Goal: Information Seeking & Learning: Learn about a topic

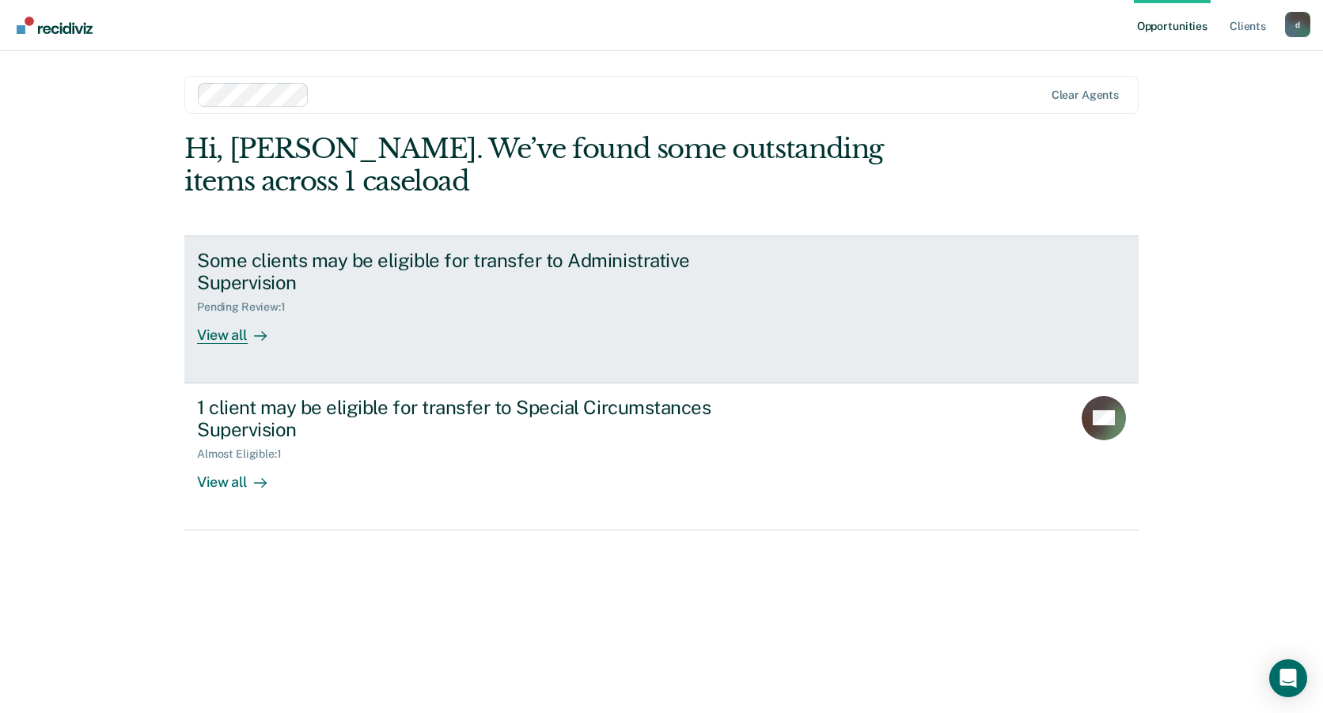
click at [262, 274] on div "Some clients may be eligible for transfer to Administrative Supervision" at bounding box center [474, 272] width 555 height 46
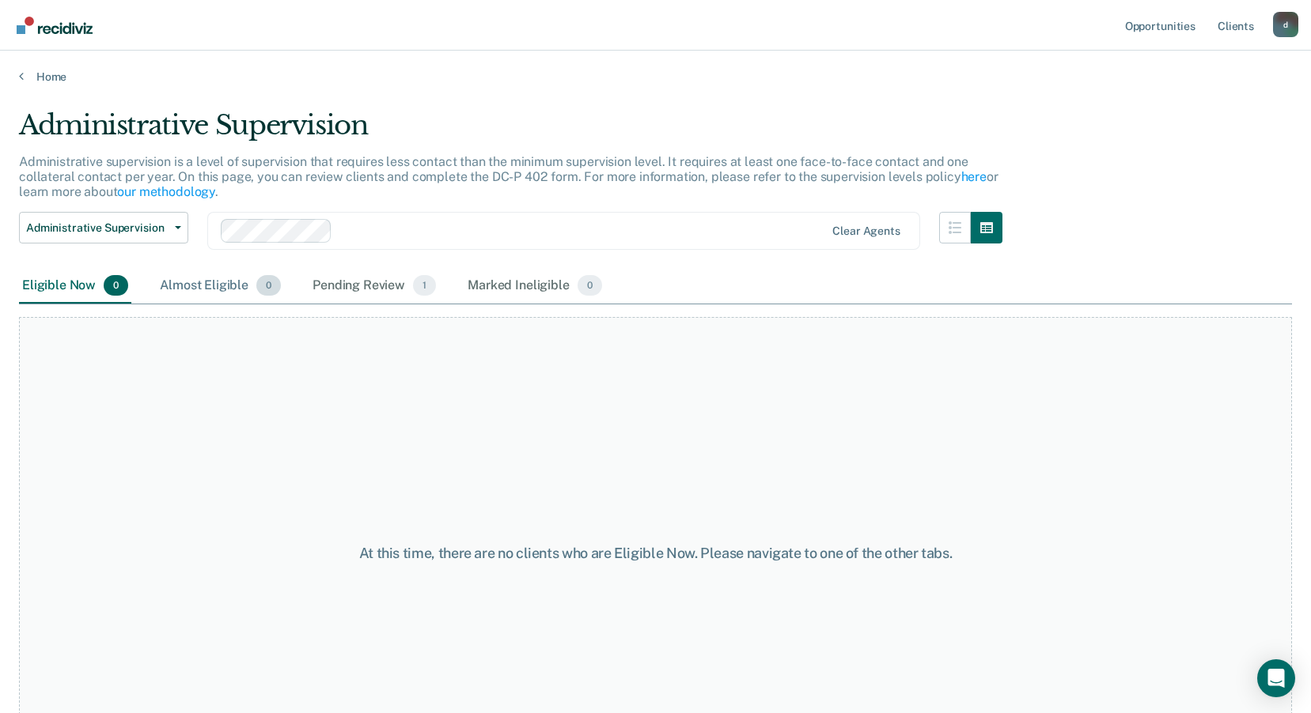
click at [223, 282] on div "Almost Eligible 0" at bounding box center [220, 286] width 127 height 35
click at [364, 286] on div "Pending Review 1" at bounding box center [374, 286] width 130 height 35
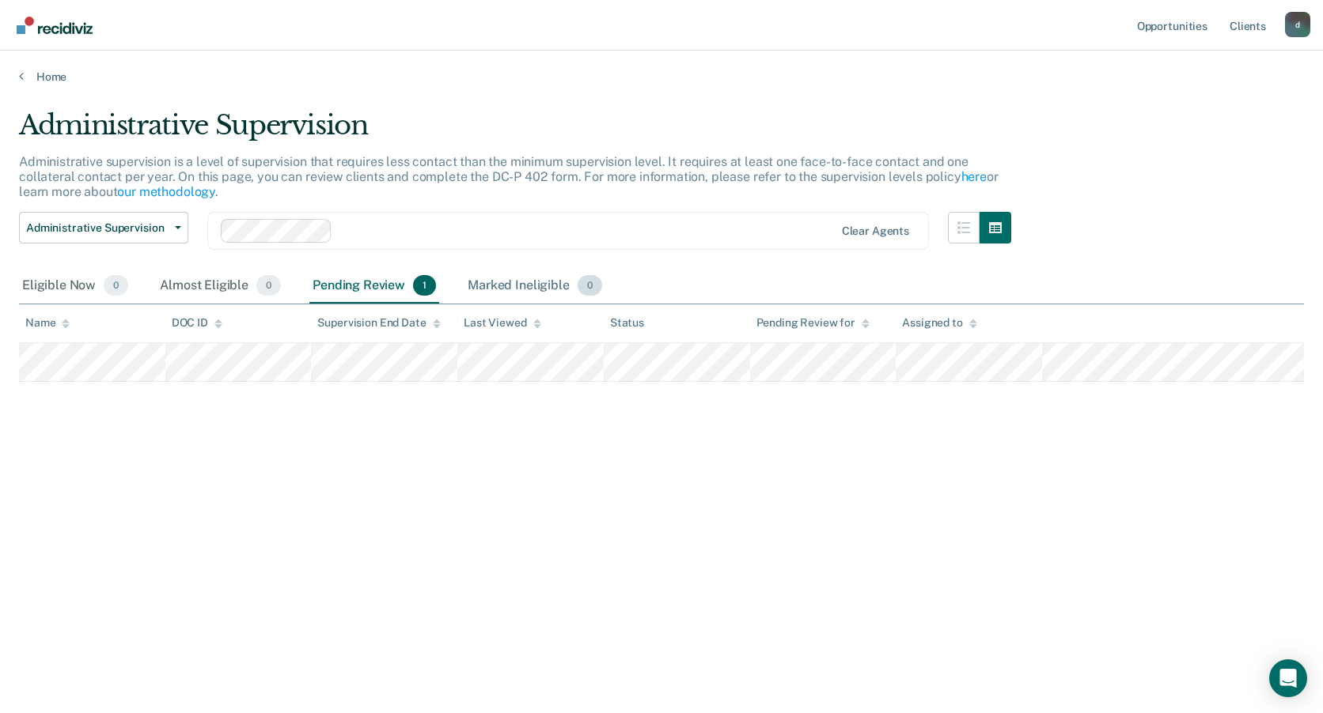
click at [502, 285] on div "Marked Ineligible 0" at bounding box center [534, 286] width 141 height 35
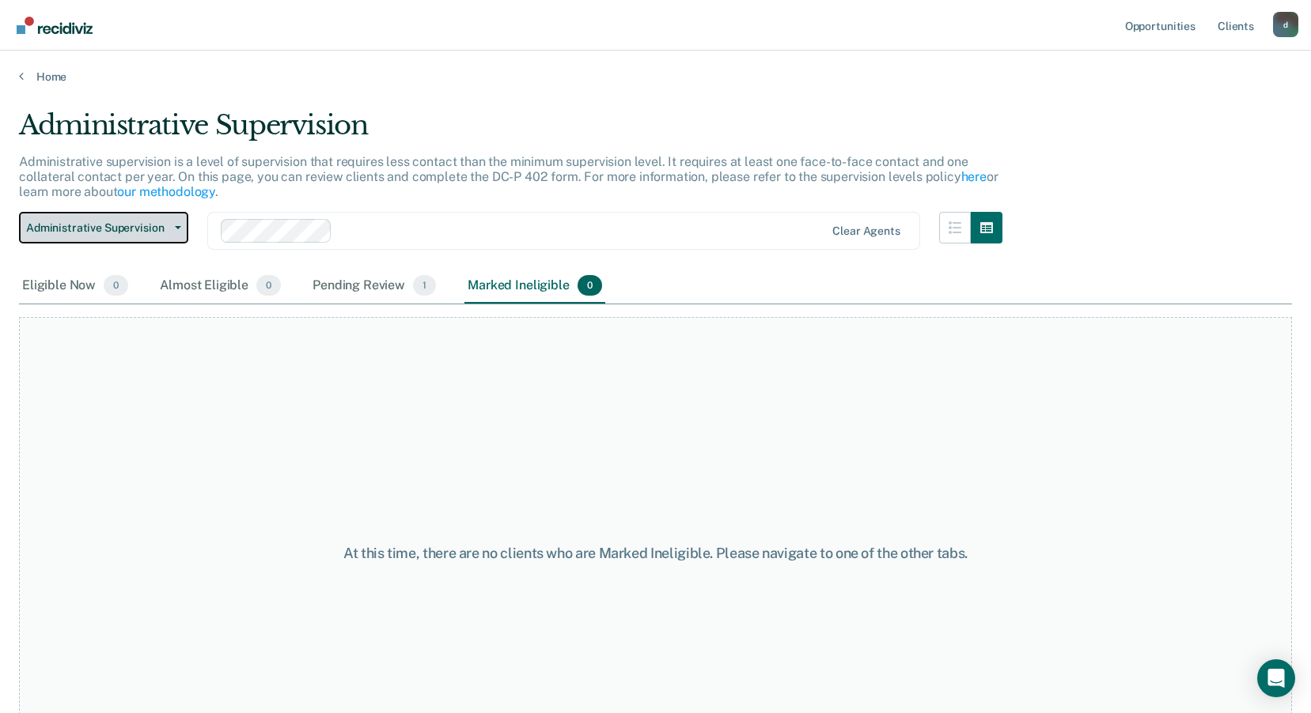
click at [108, 229] on span "Administrative Supervision" at bounding box center [97, 227] width 142 height 13
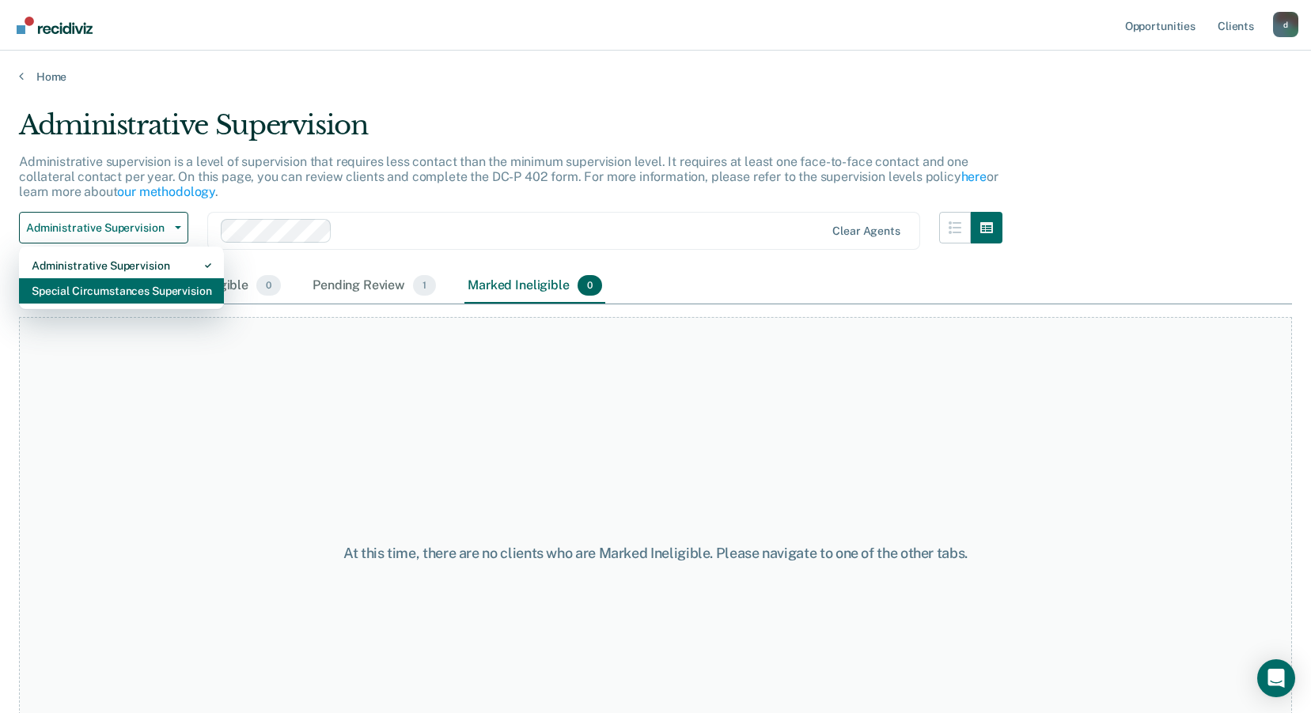
click at [98, 290] on div "Special Circumstances Supervision" at bounding box center [122, 290] width 180 height 25
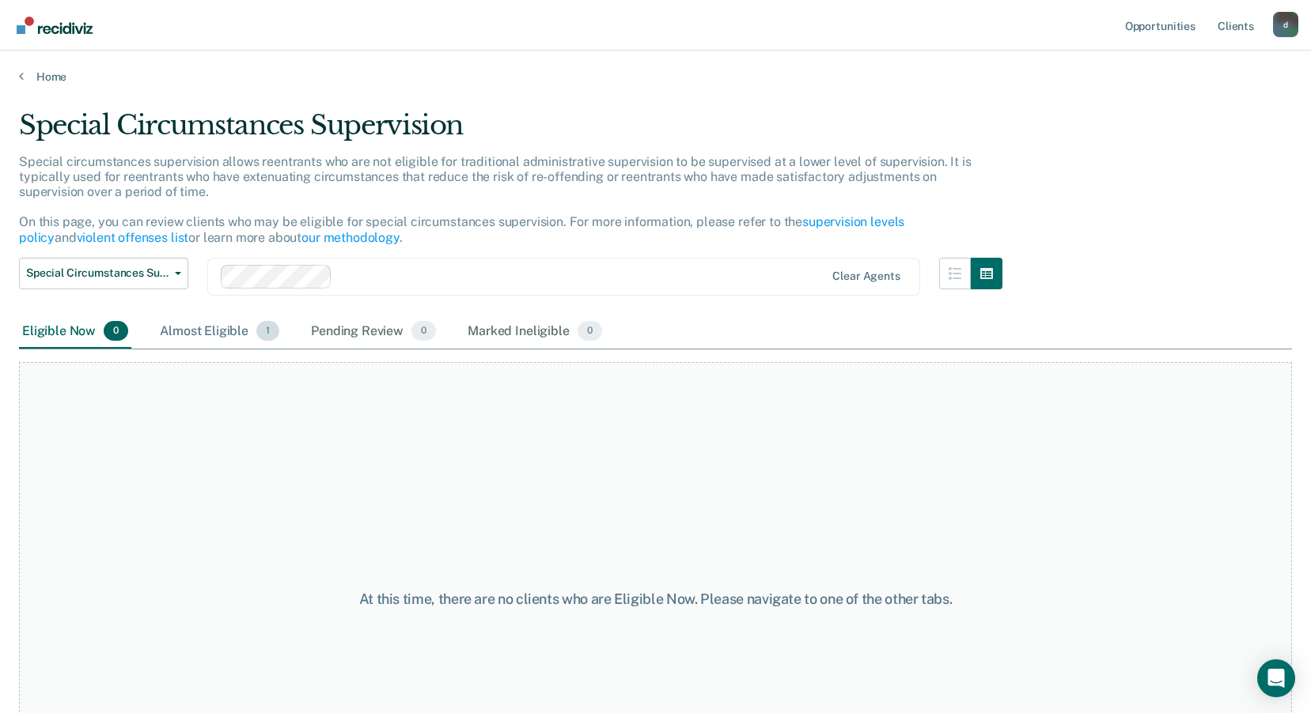
click at [215, 337] on div "Almost Eligible 1" at bounding box center [220, 332] width 126 height 35
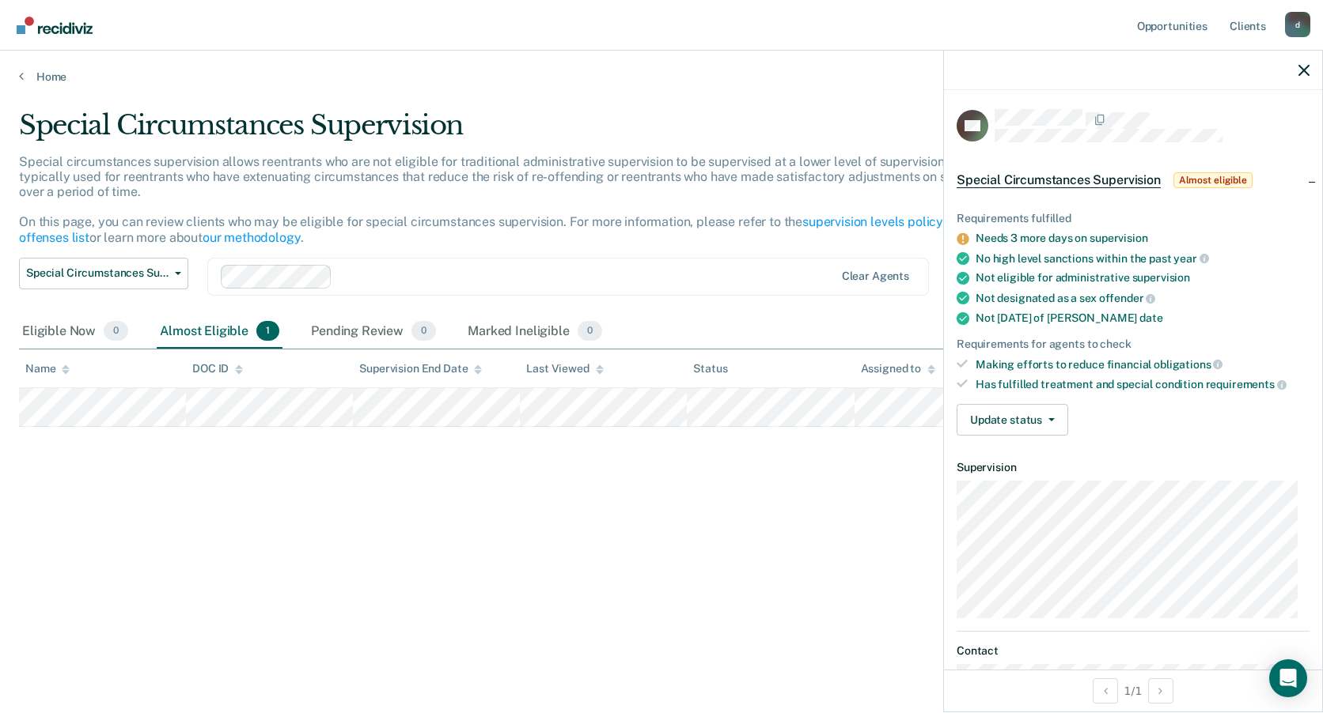
click at [1297, 66] on div at bounding box center [1133, 71] width 378 height 40
click at [1299, 68] on icon "button" at bounding box center [1303, 70] width 11 height 11
